Goal: Information Seeking & Learning: Understand process/instructions

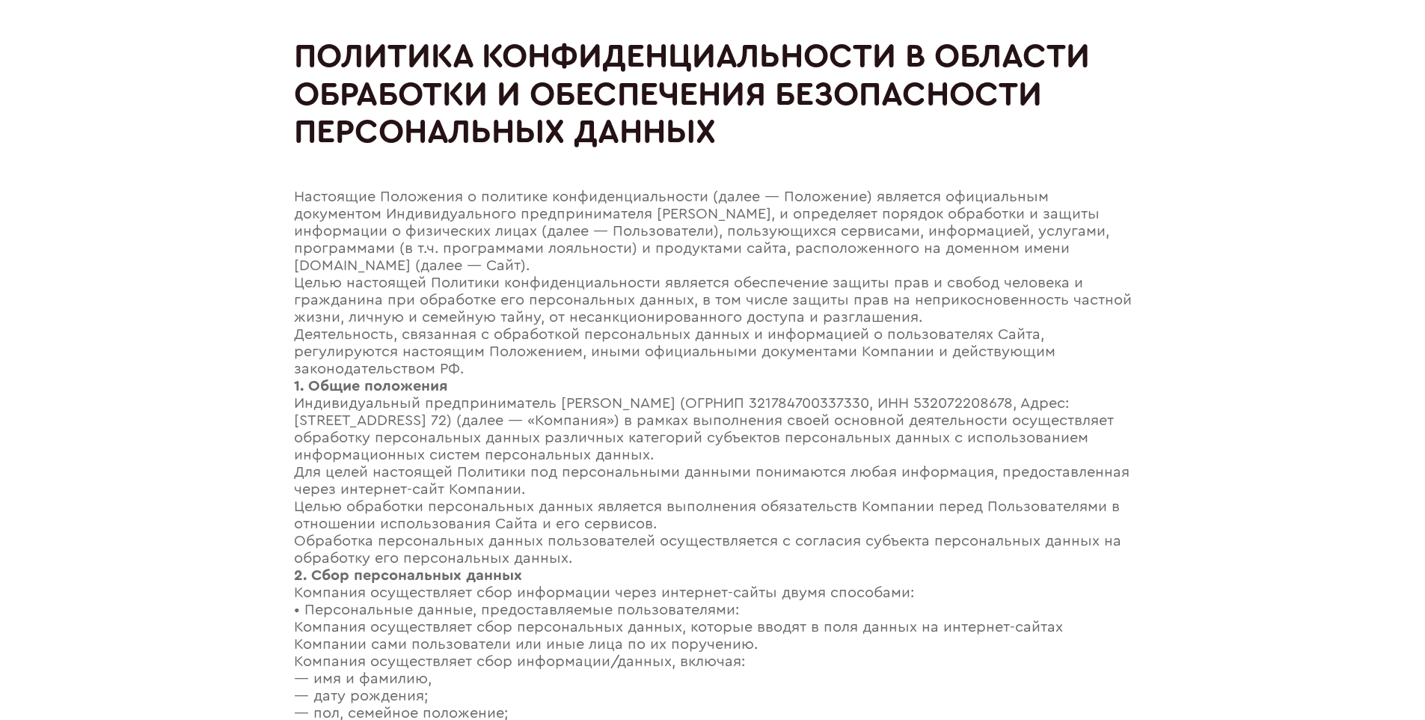
scroll to position [2065, 0]
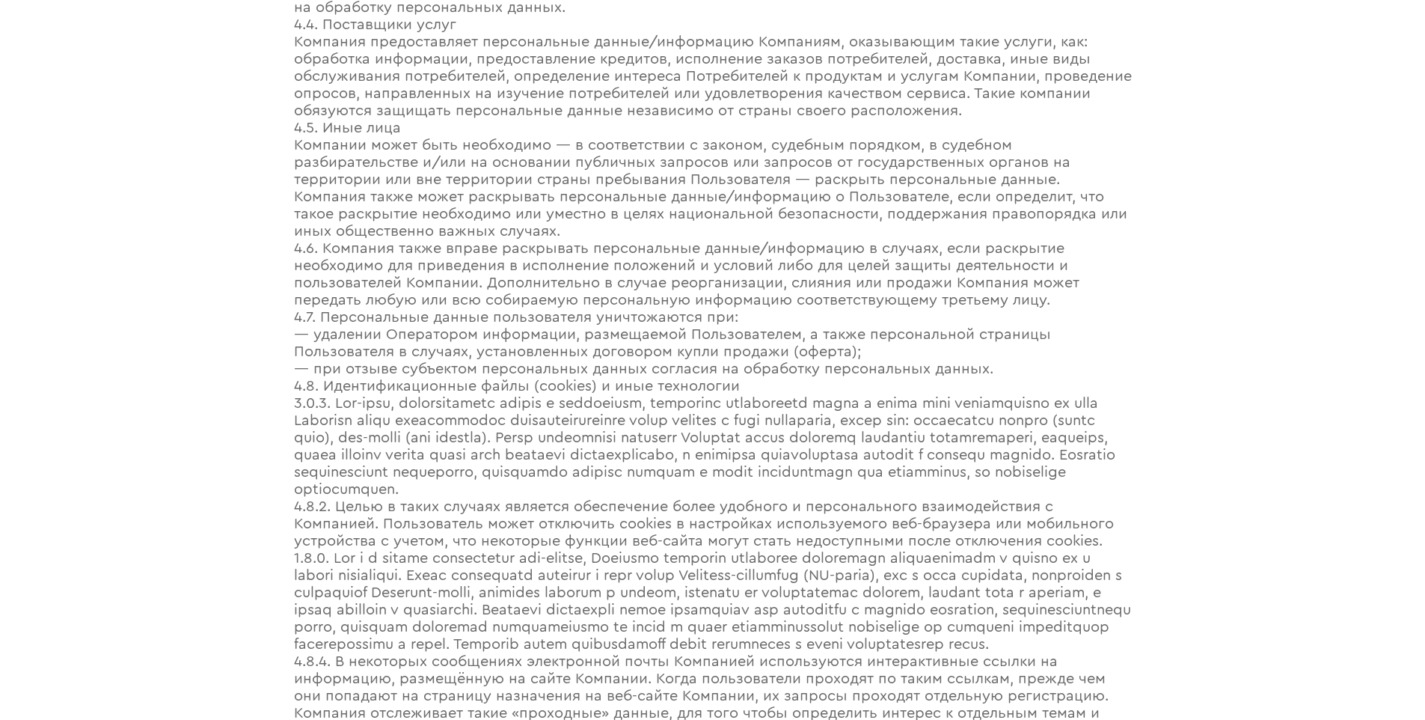
click at [712, 346] on div "— удалении Оператором информации, размещаемой Пользователем, а также персональн…" at bounding box center [713, 343] width 838 height 34
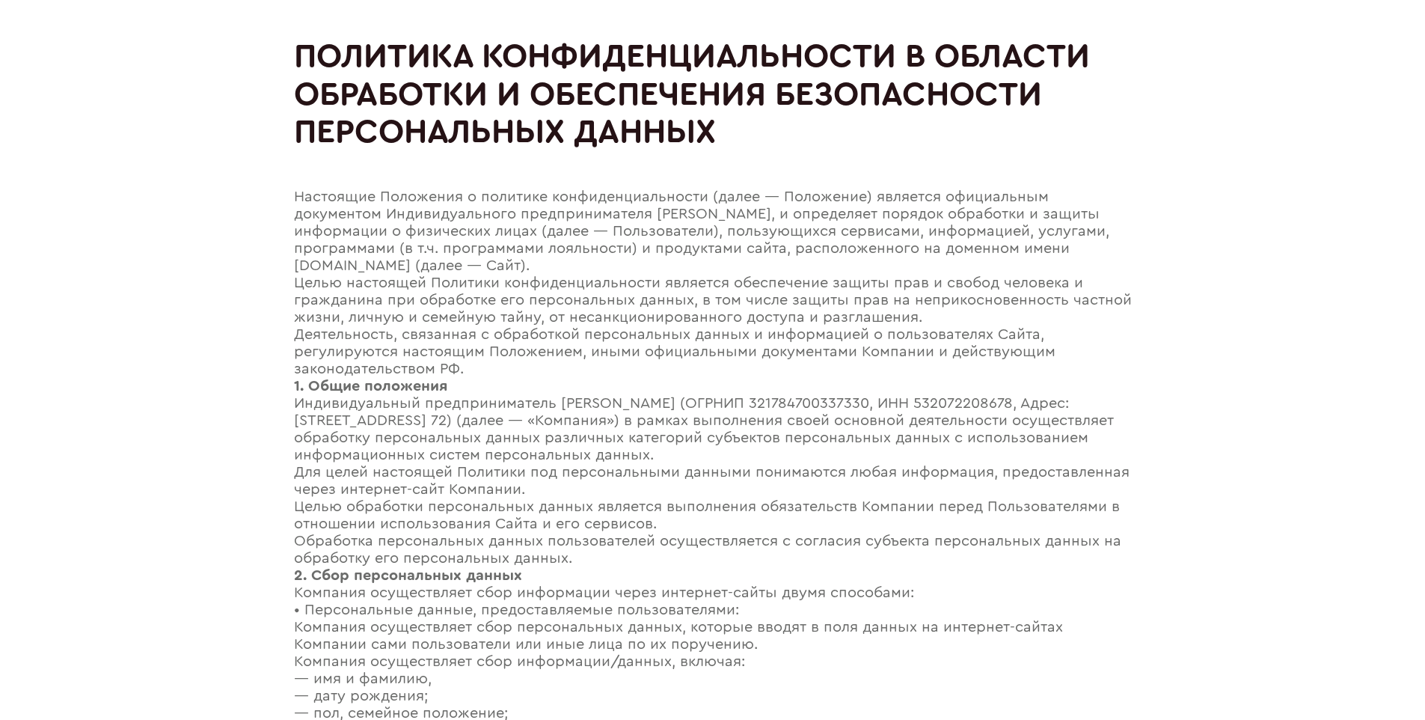
click at [712, 41] on h1 "Политика конфиденциальности в области обработки и обеспечения безопасности перс…" at bounding box center [713, 94] width 838 height 114
click at [712, 278] on div "Целью настоящей Политики конфиденциальности является обеспечение защиты прав и …" at bounding box center [713, 301] width 838 height 52
click at [712, 329] on div "Деятельность, связанная с обработкой персональных данных и информацией о пользо…" at bounding box center [713, 352] width 838 height 52
click at [712, 192] on div "Настоящие Положения о политике конфиденциальности (далее — Положение) является …" at bounding box center [713, 232] width 838 height 86
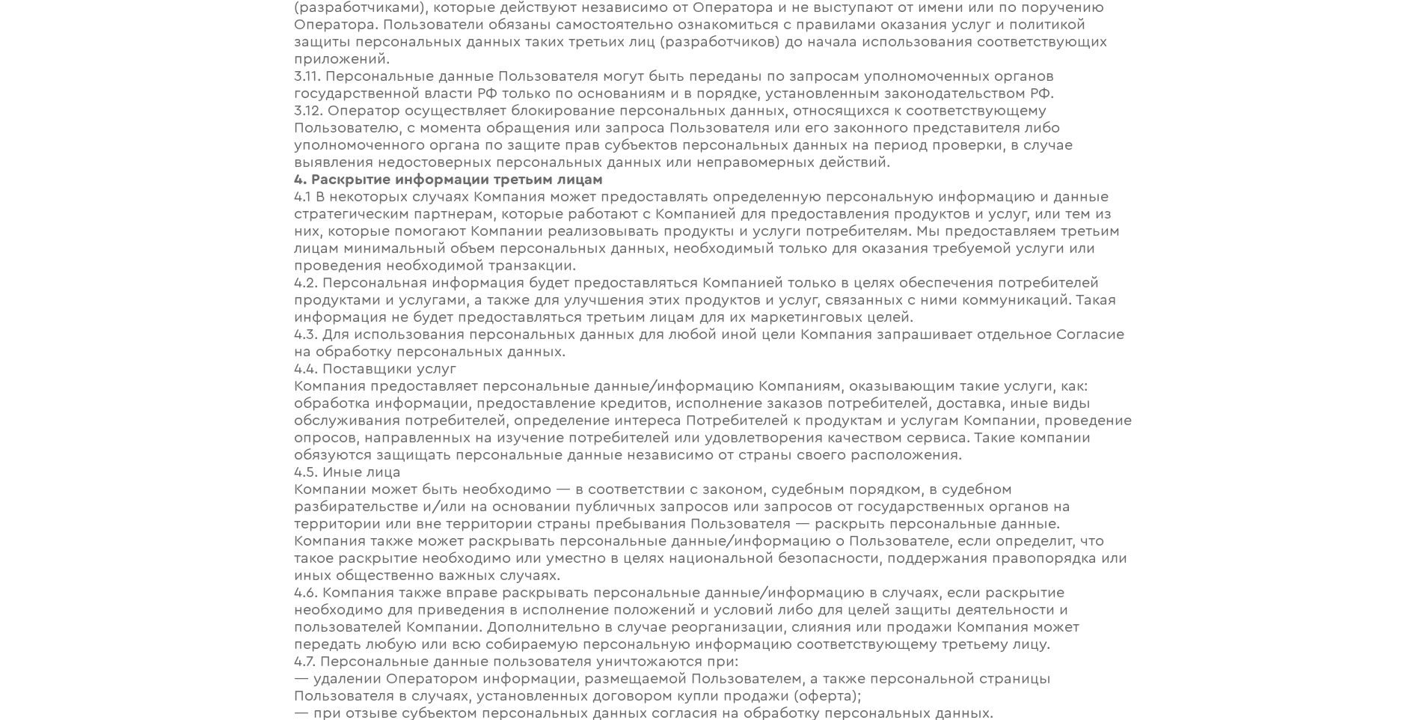
click at [712, 346] on div "4.3. Для использования персональных данных для любой иной цели Компания запраши…" at bounding box center [713, 343] width 838 height 34
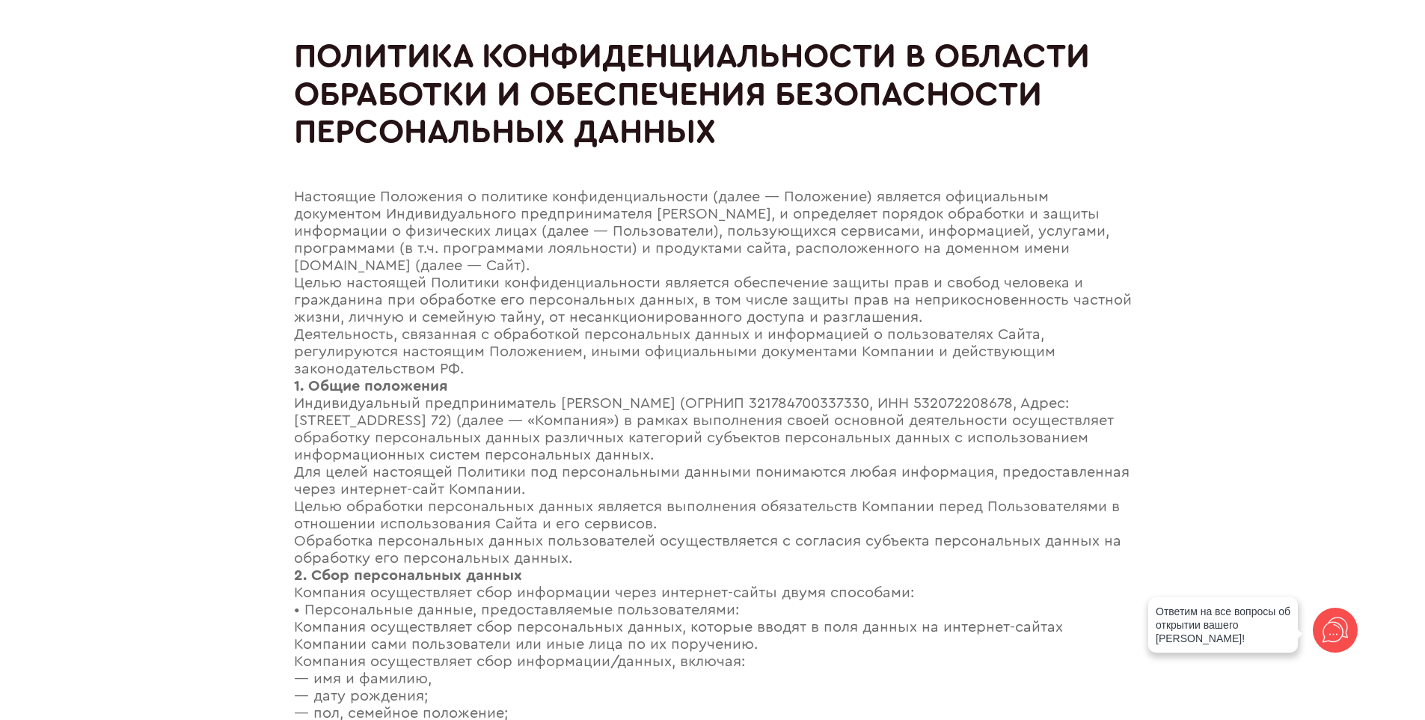
scroll to position [2091, 0]
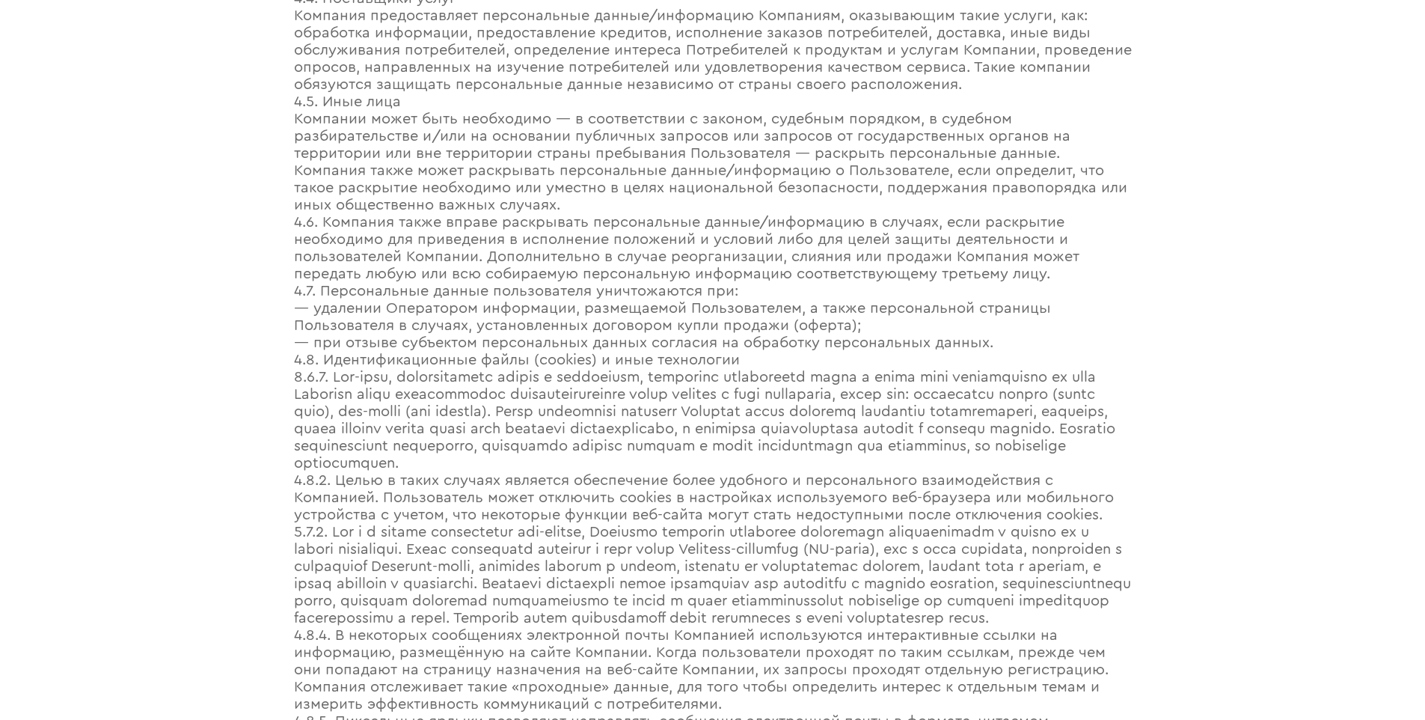
click at [712, 352] on div "— при отзыве субъектом персональных данных согласия на обработку персональных д…" at bounding box center [713, 342] width 838 height 17
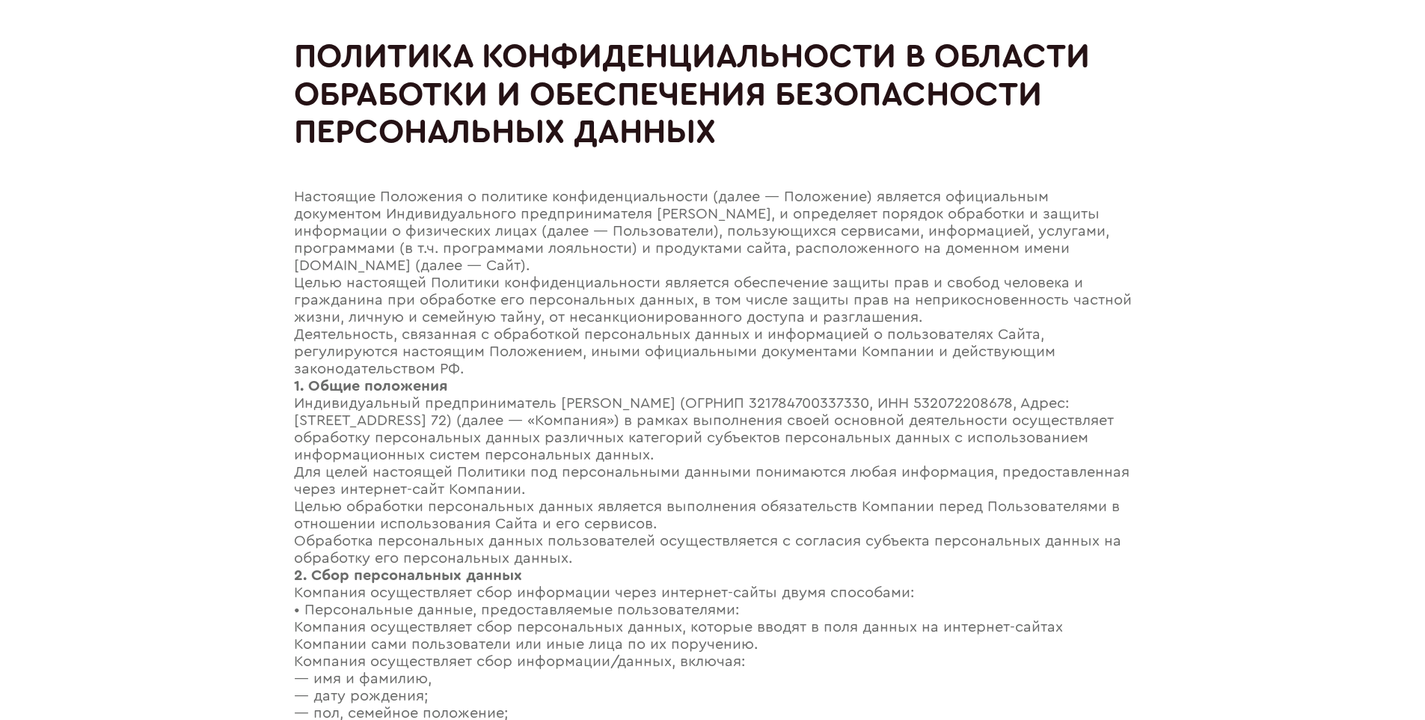
scroll to position [2538, 0]
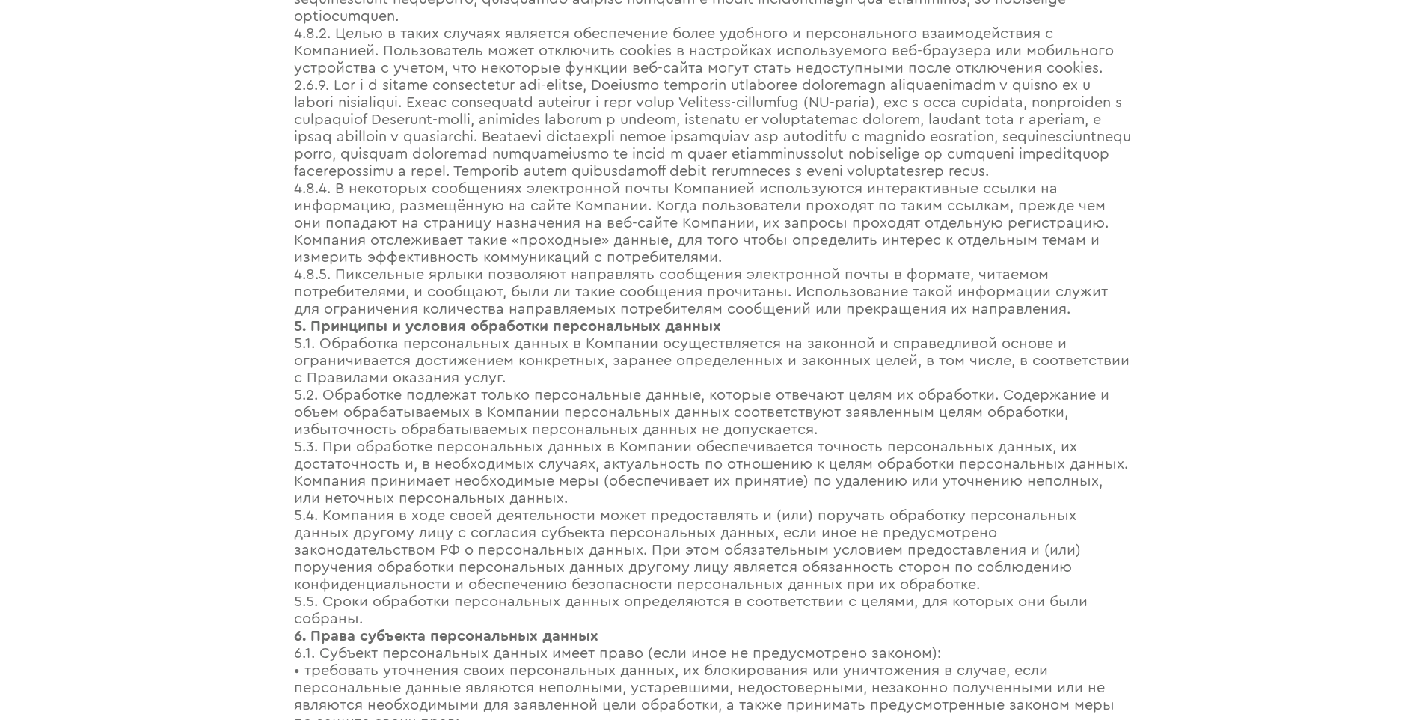
click at [510, 334] on strong "5. Принципы и условия обработки персональных данных" at bounding box center [507, 326] width 427 height 15
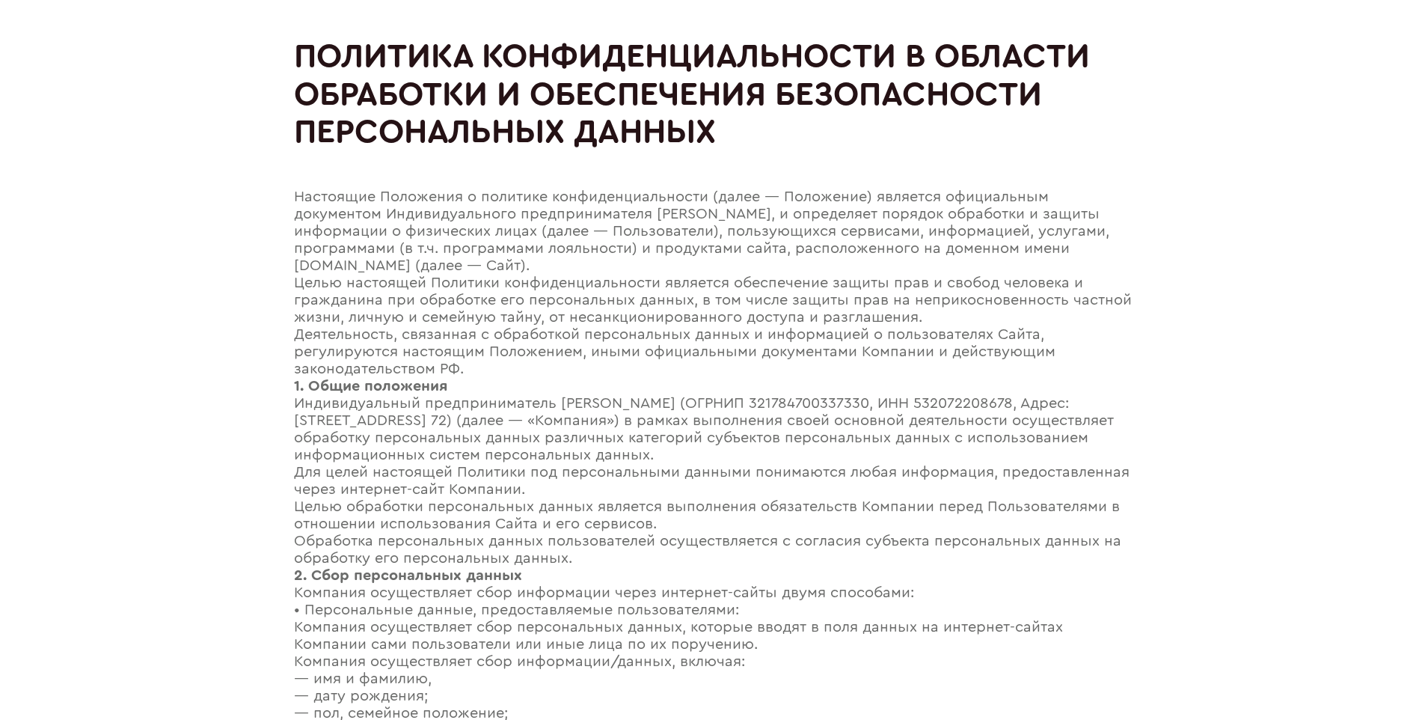
scroll to position [1403, 0]
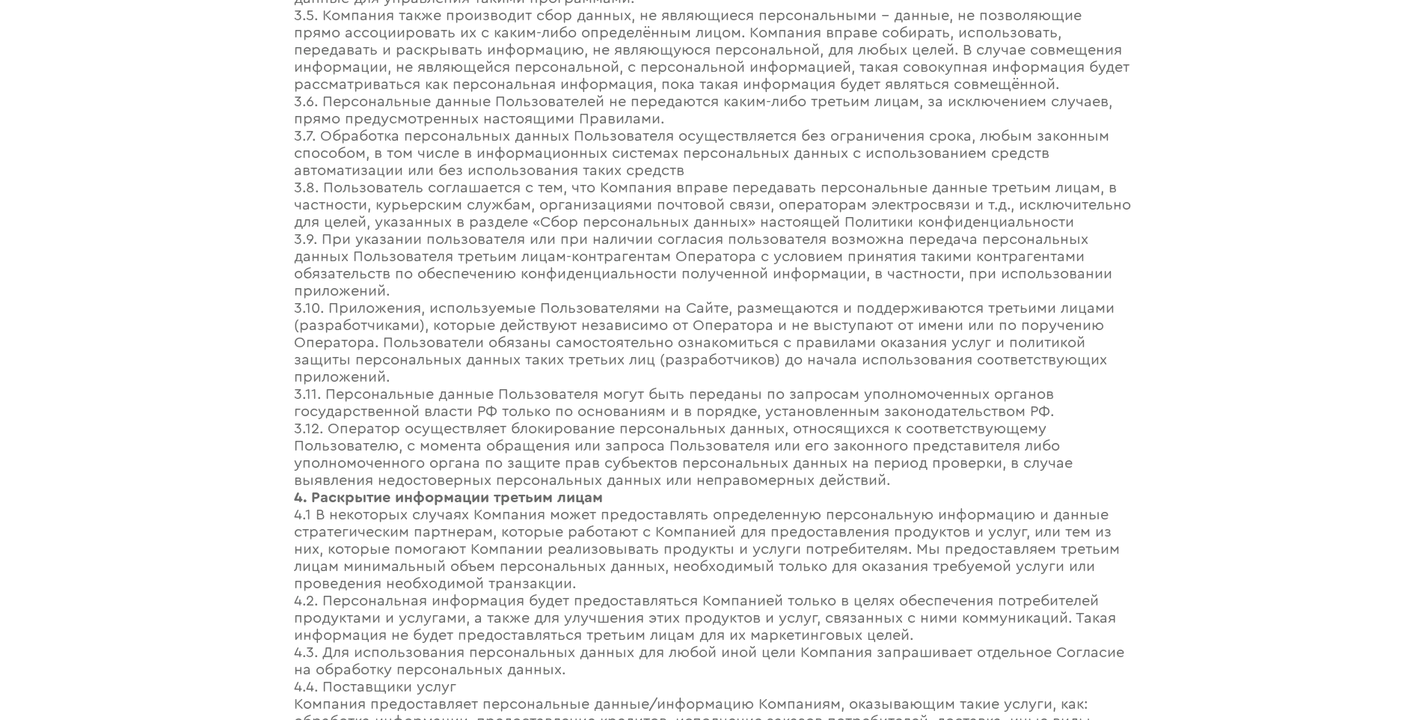
click at [712, 320] on div "3.10. Приложения, используемые Пользователями на Сайте, размещаются и поддержив…" at bounding box center [713, 343] width 838 height 86
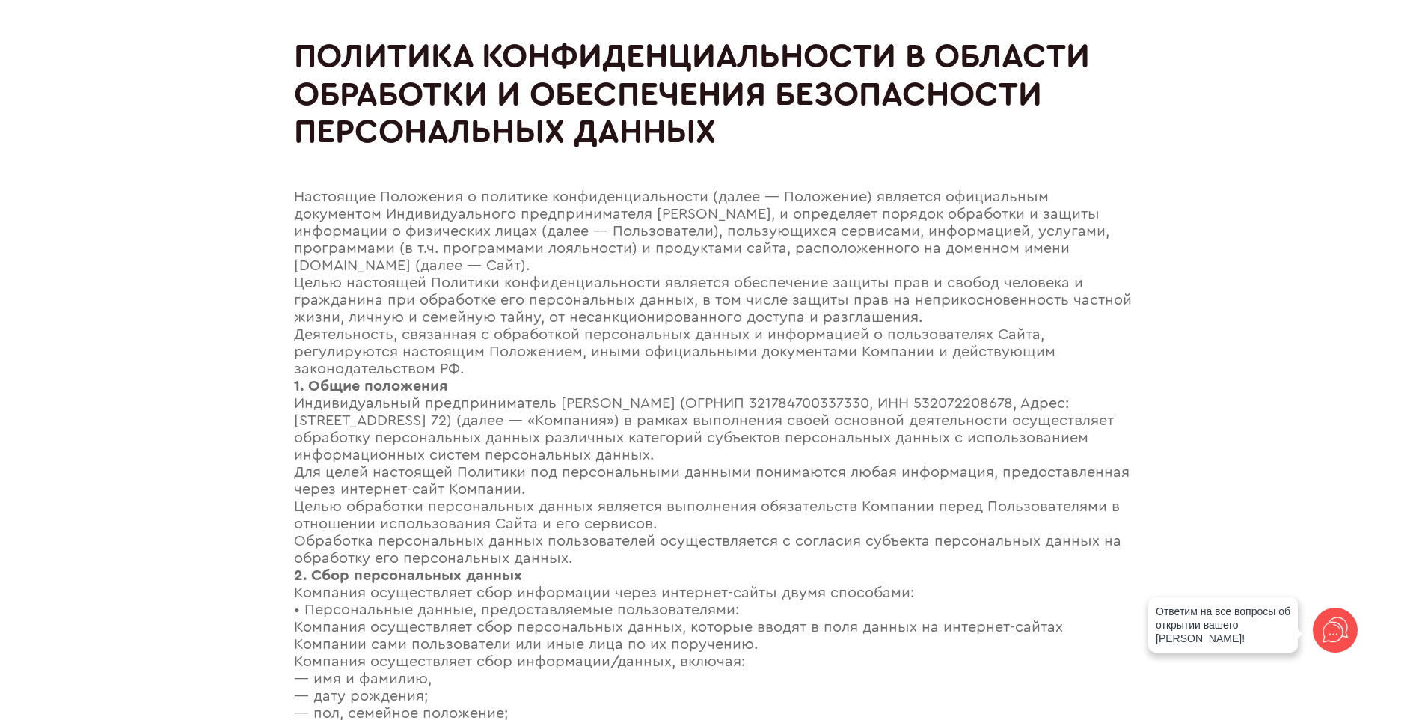
scroll to position [3447, 0]
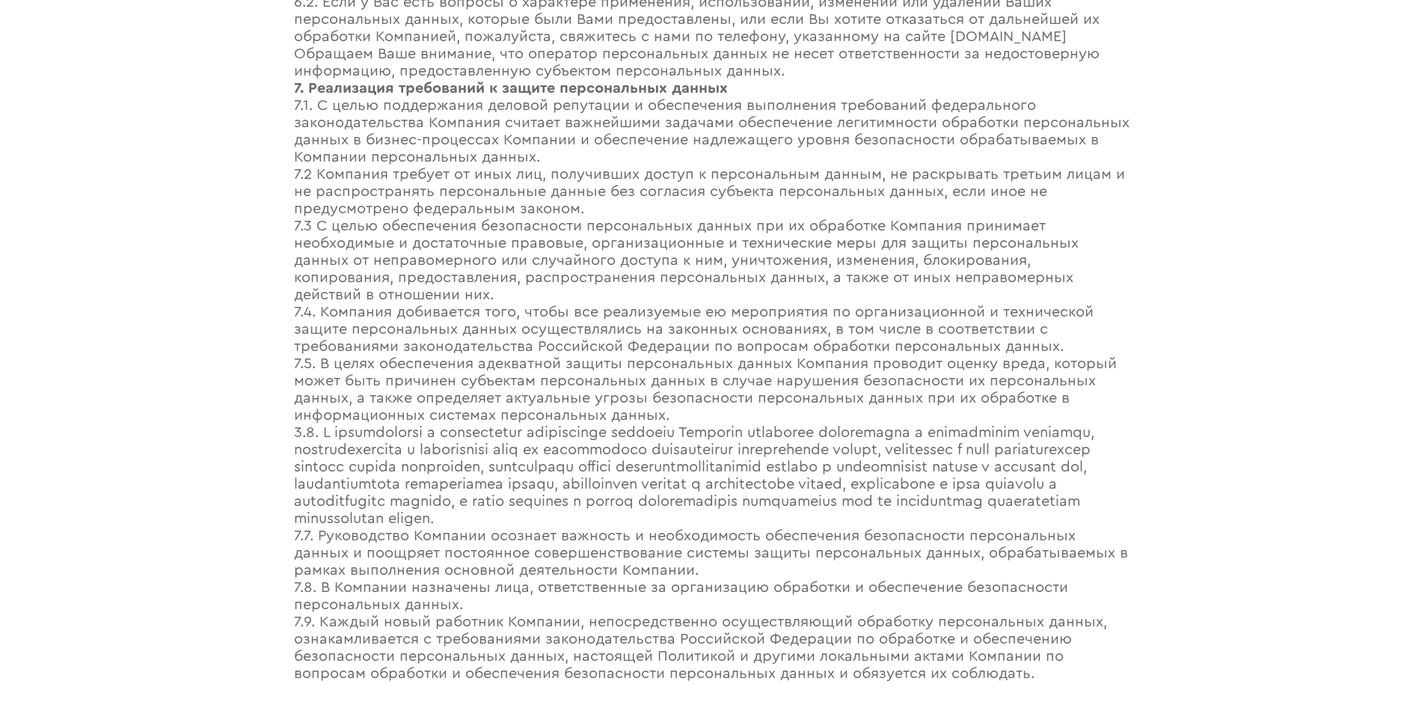
click at [712, 617] on div "7.9. Каждый новый работник Компании, непосредственно осуществляющий обработку п…" at bounding box center [713, 648] width 838 height 69
